Goal: Task Accomplishment & Management: Use online tool/utility

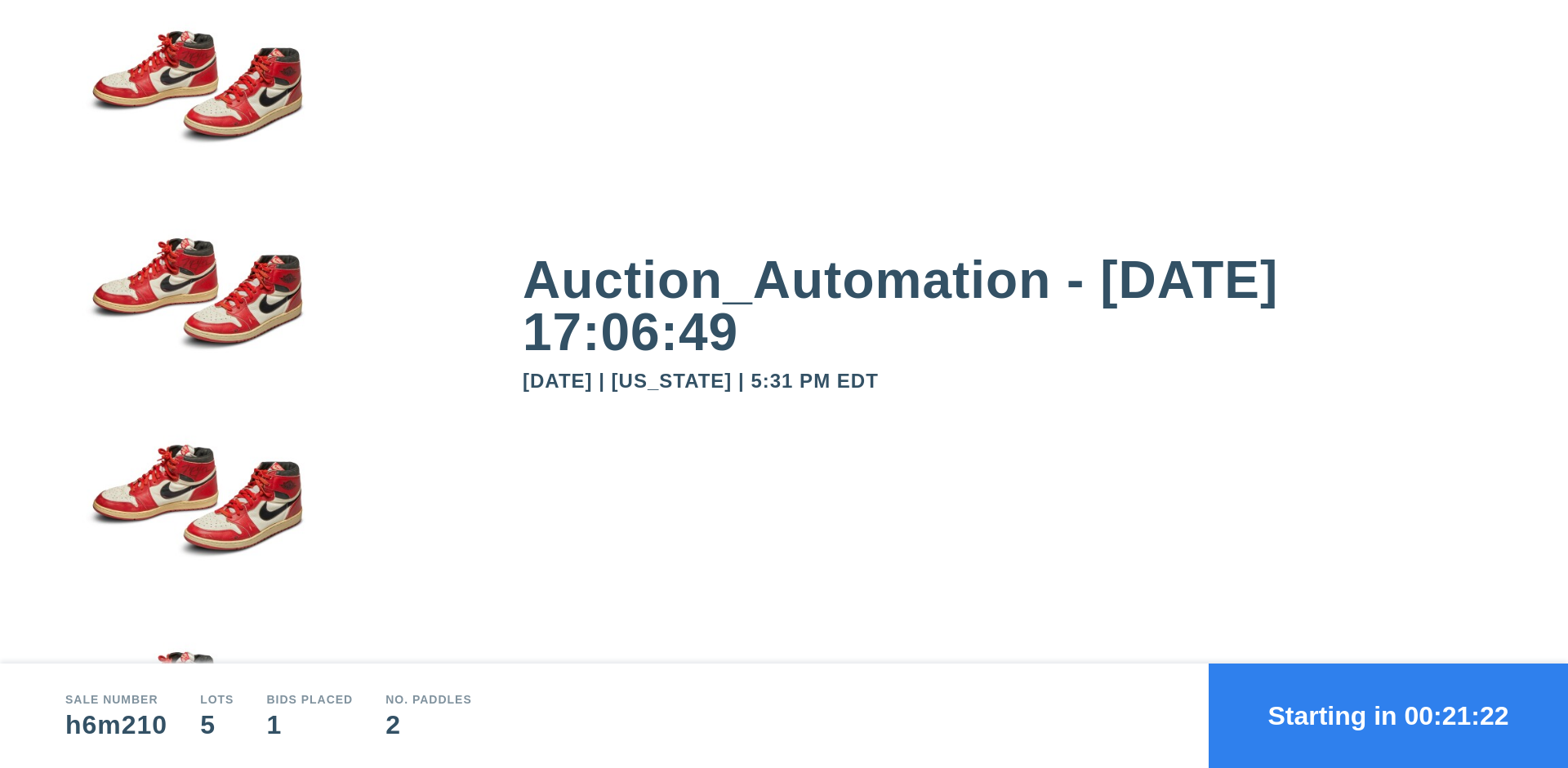
click at [1388, 716] on button "Starting in 00:21:22" at bounding box center [1387, 716] width 359 height 105
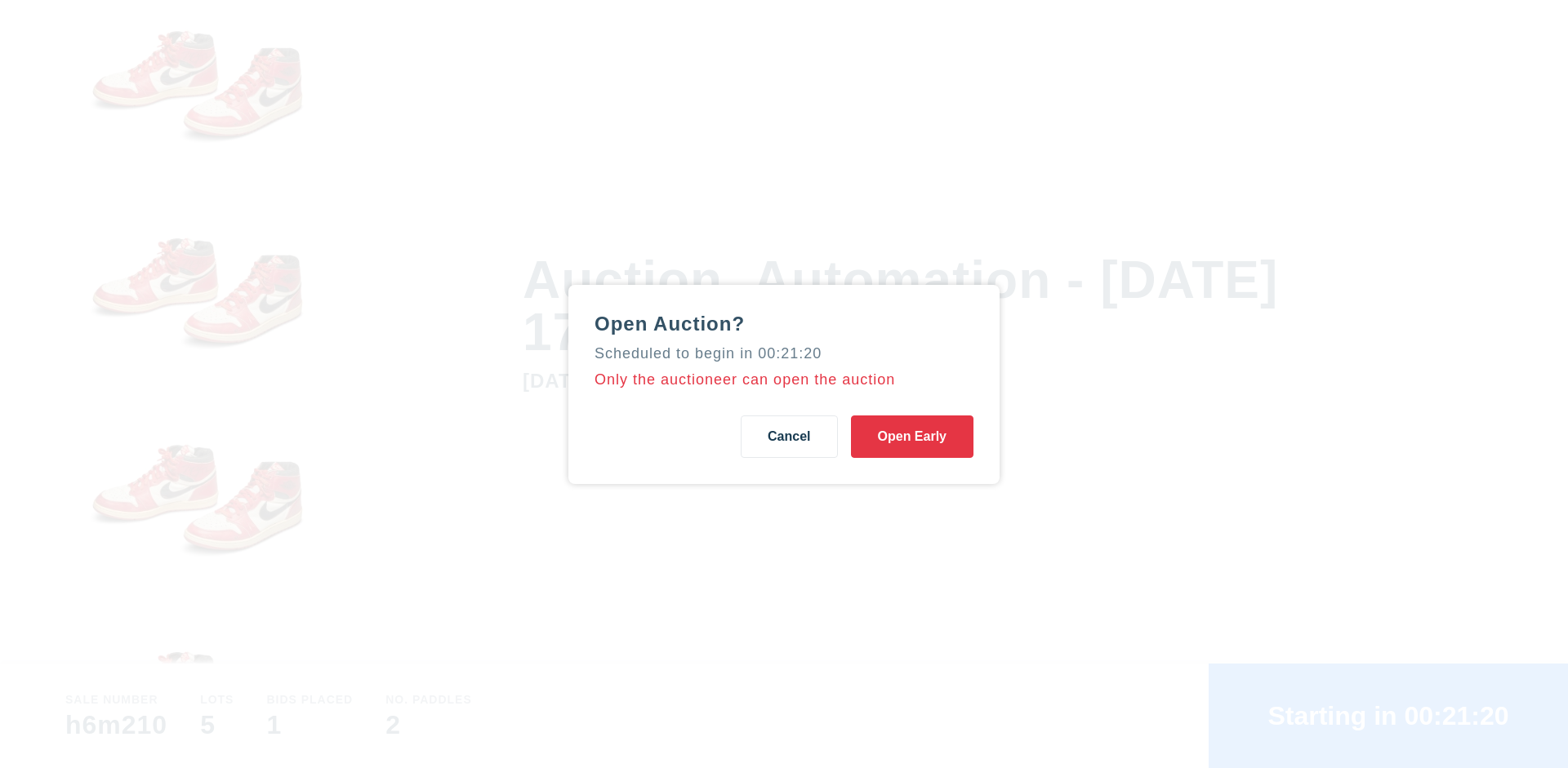
click at [912, 436] on button "Open Early" at bounding box center [912, 437] width 122 height 42
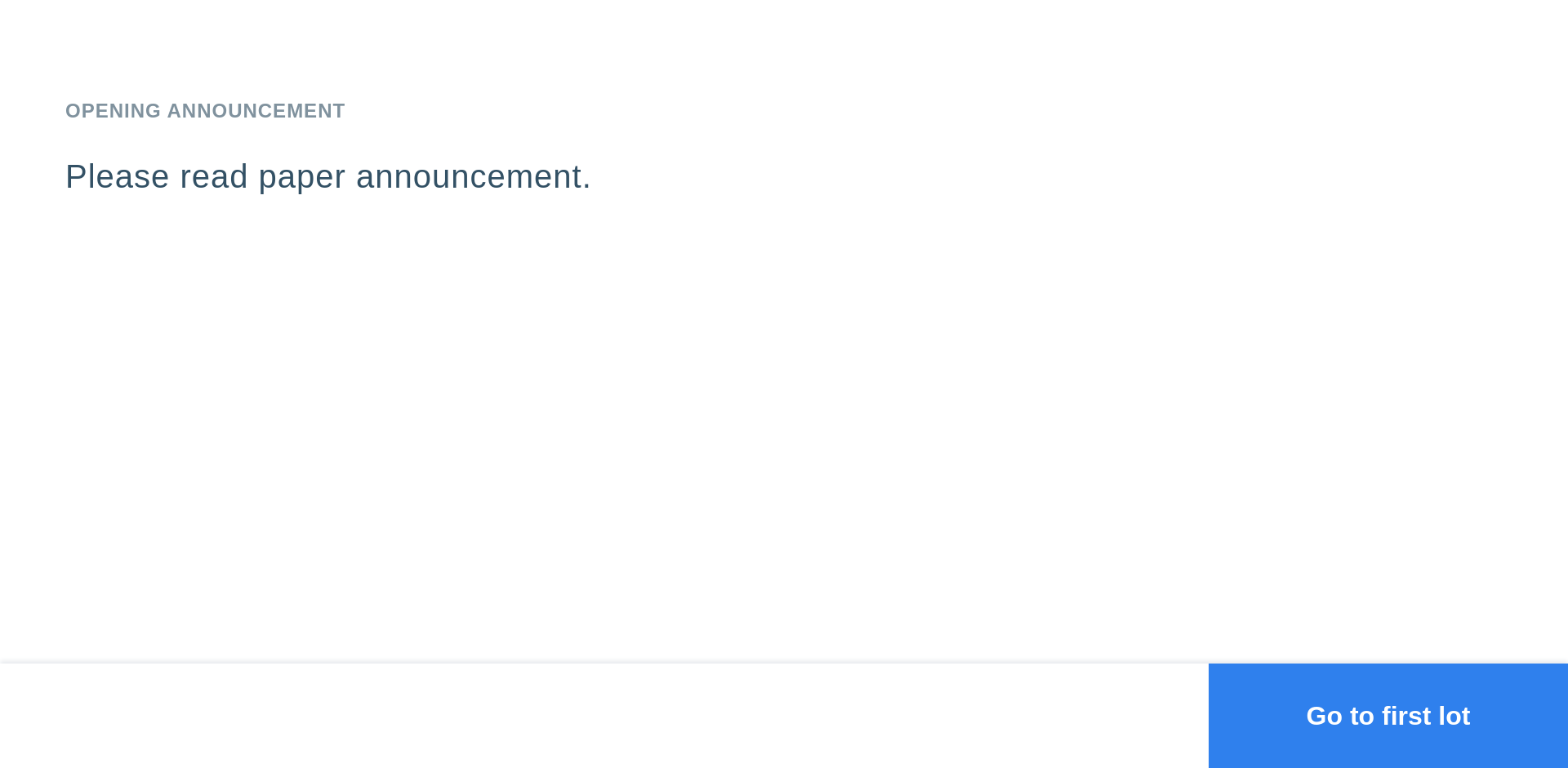
click at [1388, 716] on button "Go to first lot" at bounding box center [1387, 716] width 359 height 105
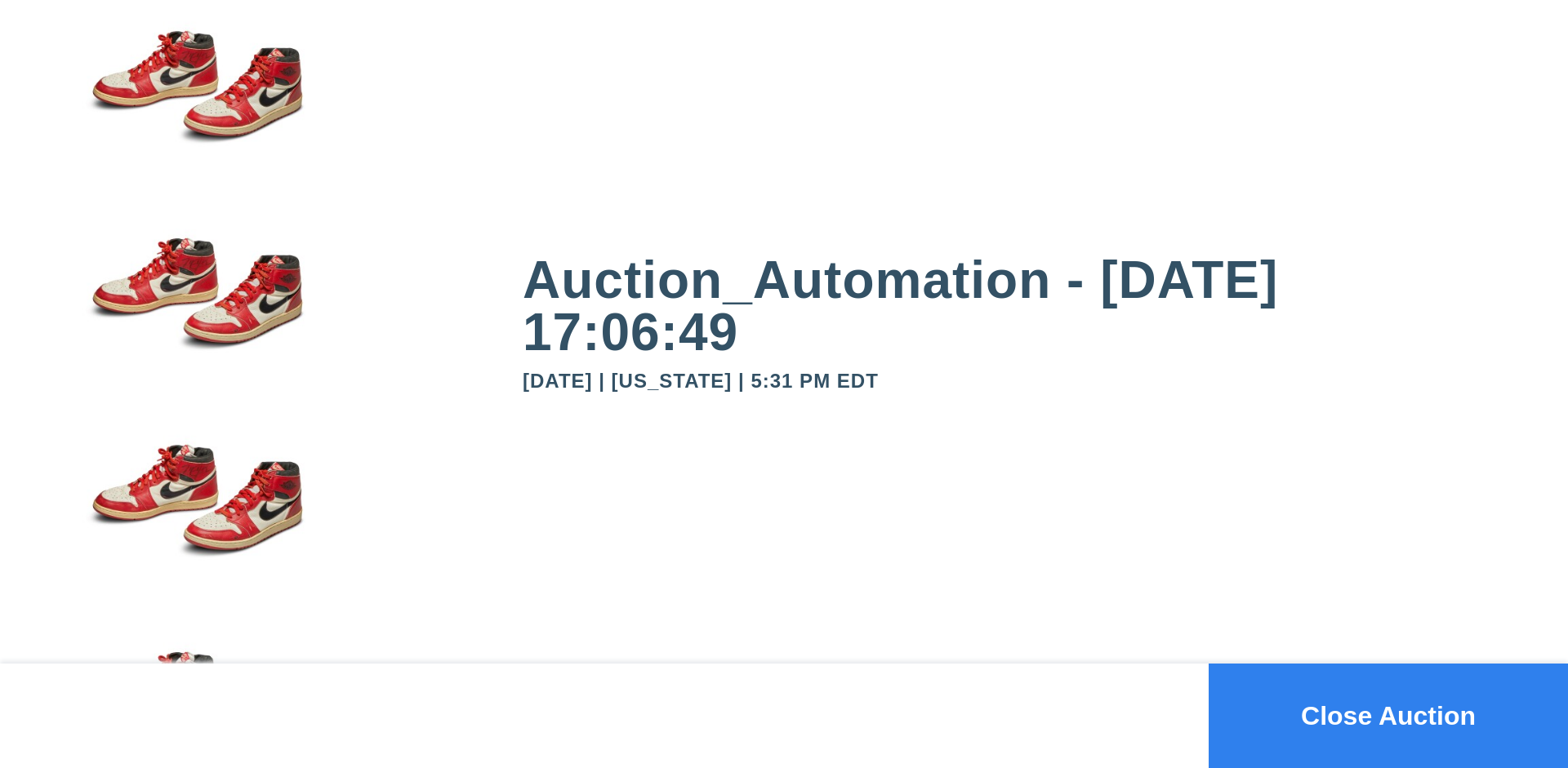
click at [1388, 716] on button "Close Auction" at bounding box center [1387, 716] width 359 height 105
